Goal: Transaction & Acquisition: Purchase product/service

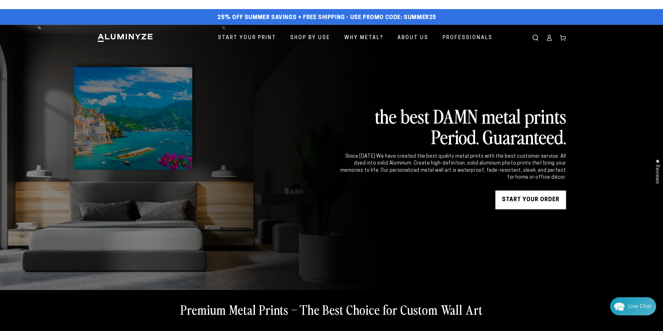
click at [526, 202] on link "START YOUR Order" at bounding box center [530, 199] width 71 height 19
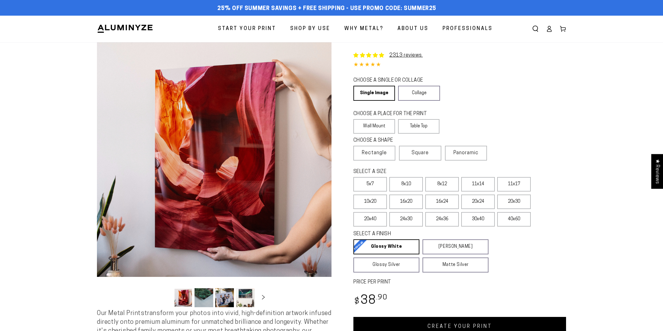
select select "**********"
click at [380, 91] on link "Single Image" at bounding box center [373, 93] width 41 height 15
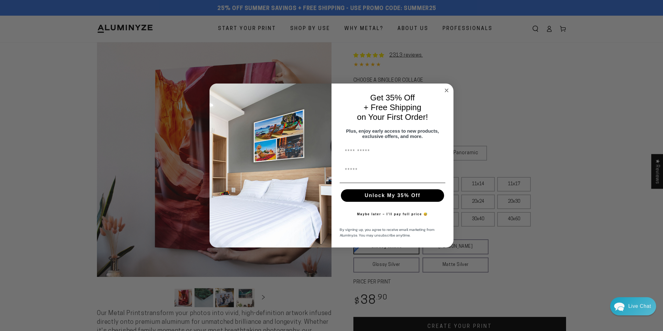
click at [445, 87] on circle "Close dialog" at bounding box center [446, 90] width 7 height 7
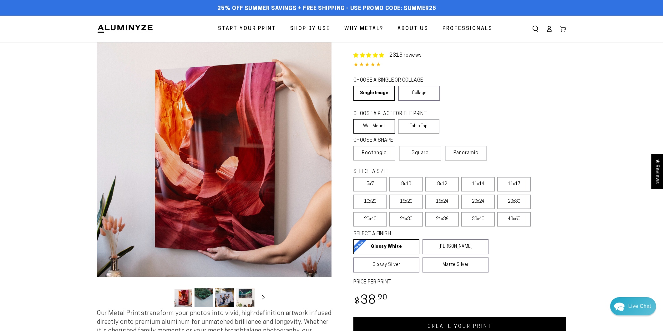
click at [375, 127] on label "Wall Mount" at bounding box center [374, 126] width 42 height 14
click at [375, 154] on span "Rectangle" at bounding box center [374, 153] width 25 height 8
click at [442, 186] on label "8x12" at bounding box center [441, 184] width 33 height 14
click at [476, 184] on label "11x14" at bounding box center [477, 184] width 33 height 14
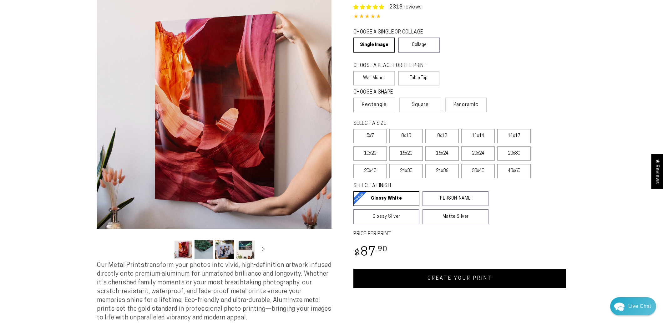
scroll to position [49, 0]
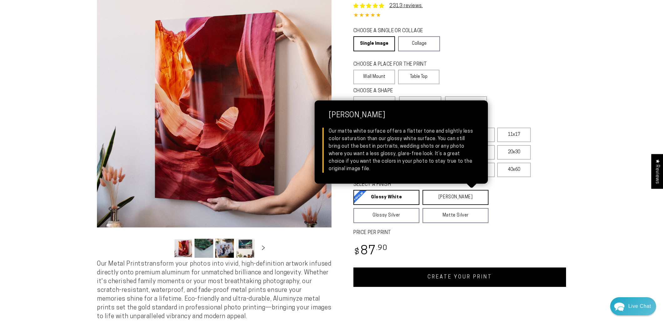
click at [452, 198] on link "[PERSON_NAME] Matte White Our matte white surface offers a flatter tone and sli…" at bounding box center [455, 197] width 66 height 15
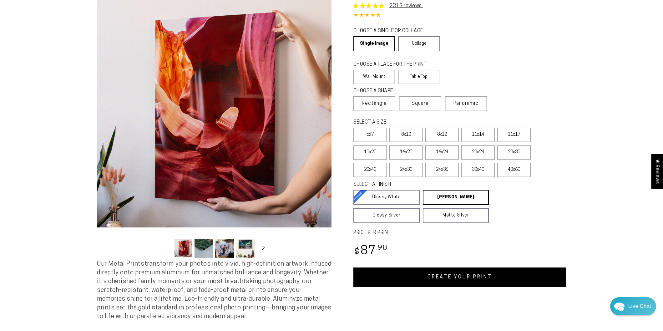
click at [476, 280] on link "CREATE YOUR PRINT" at bounding box center [459, 276] width 213 height 19
click at [457, 277] on link "CREATE YOUR PRINT" at bounding box center [459, 276] width 213 height 19
